Goal: Find specific page/section: Locate item on page

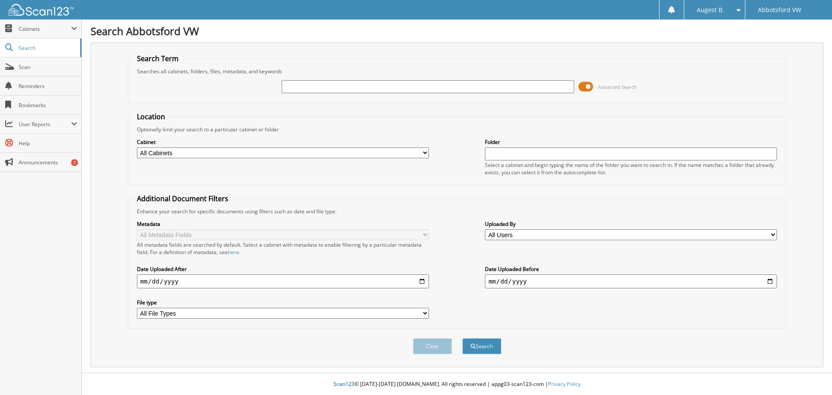
click at [295, 84] on input "text" at bounding box center [428, 86] width 292 height 13
type input "[PERSON_NAME]"
click at [462, 338] on button "Search" at bounding box center [481, 346] width 39 height 16
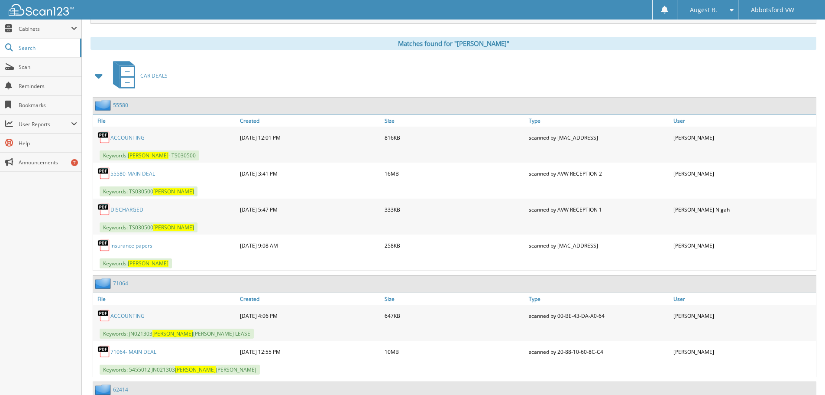
scroll to position [347, 0]
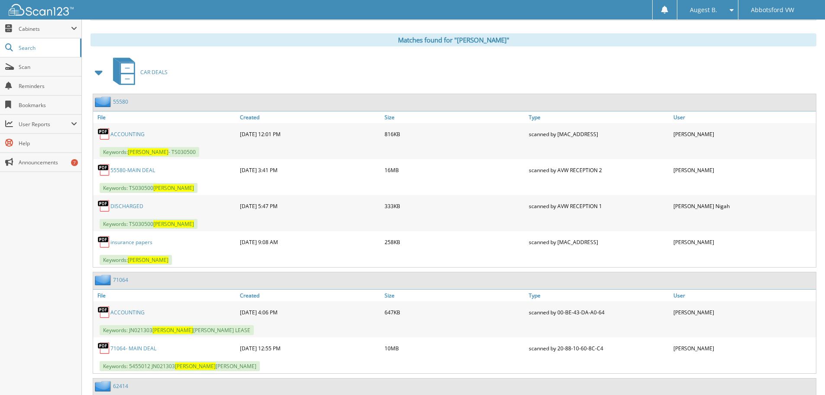
click at [132, 167] on link "55580-MAIN DEAL" at bounding box center [132, 169] width 45 height 7
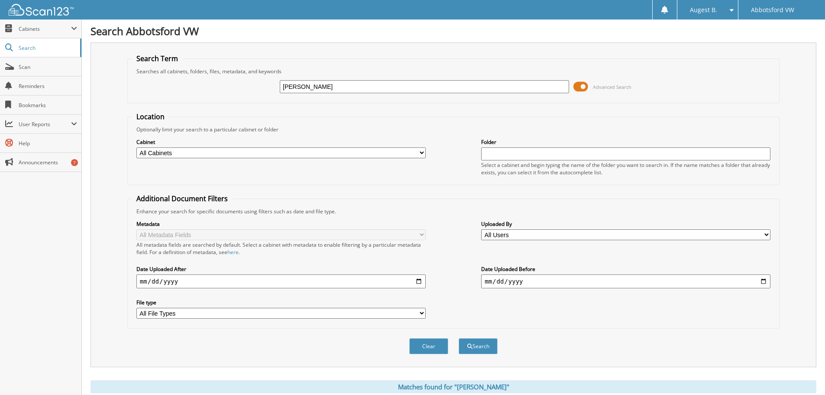
scroll to position [0, 0]
drag, startPoint x: 320, startPoint y: 84, endPoint x: 247, endPoint y: 86, distance: 72.8
click at [247, 86] on div "[PERSON_NAME] Advanced Search" at bounding box center [453, 86] width 643 height 23
type input "55543"
click at [484, 346] on button "Search" at bounding box center [478, 346] width 39 height 16
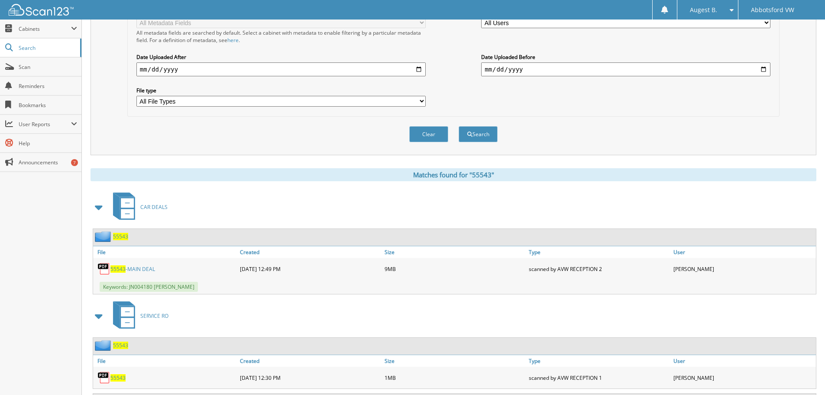
scroll to position [303, 0]
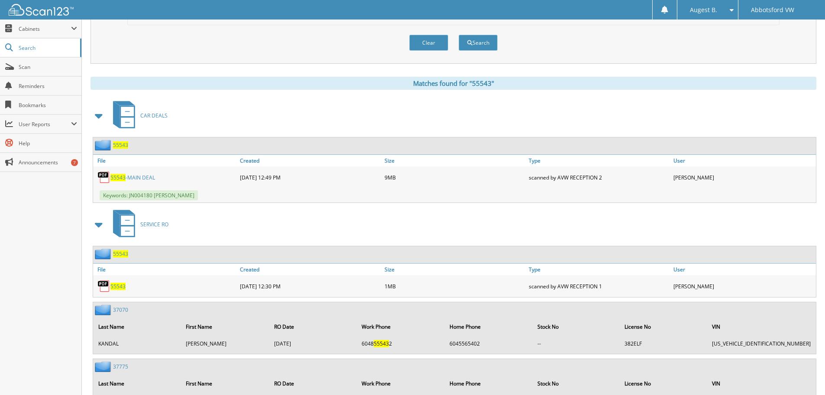
click at [131, 177] on link "55543 -MAIN DEAL" at bounding box center [132, 177] width 45 height 7
